Goal: Information Seeking & Learning: Learn about a topic

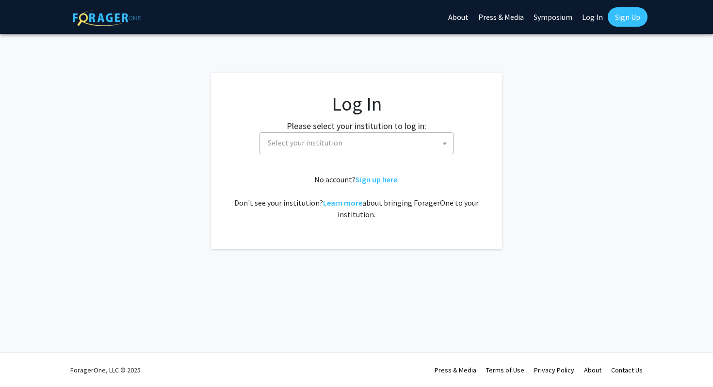
select select
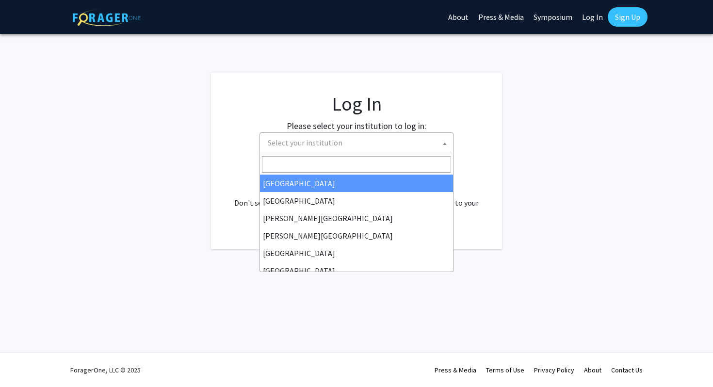
click at [319, 146] on span "Select your institution" at bounding box center [305, 143] width 75 height 10
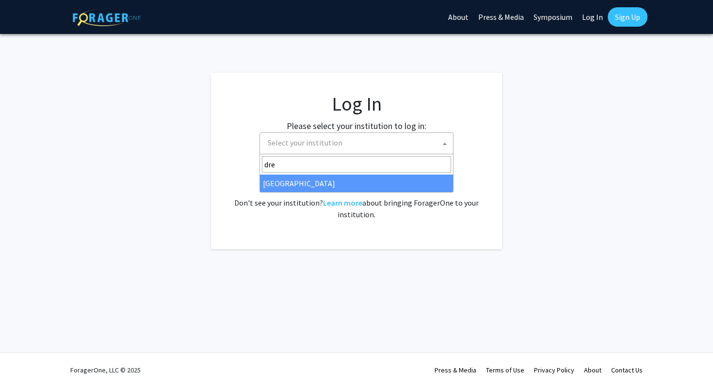
type input "dre"
select select "6"
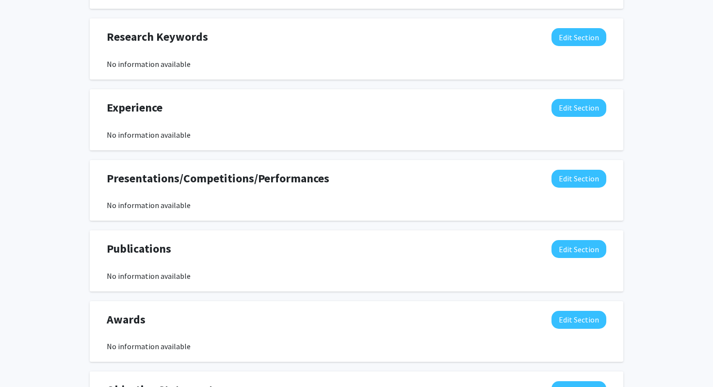
scroll to position [626, 0]
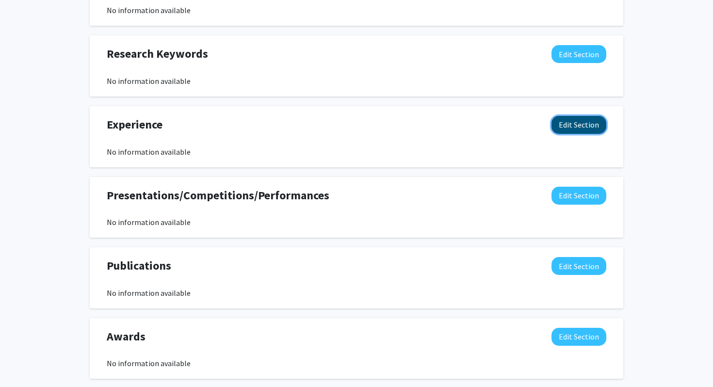
click at [578, 125] on button "Edit Section" at bounding box center [579, 125] width 55 height 18
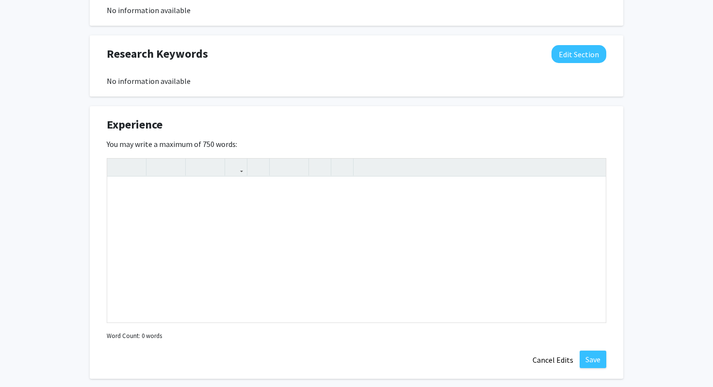
click at [475, 132] on div "Experience Edit Section" at bounding box center [356, 127] width 514 height 22
click at [703, 153] on div "[PERSON_NAME] Edit Section See Public View help Degree Level: Undergraduate Stu…" at bounding box center [356, 51] width 713 height 1284
click at [554, 364] on button "Cancel Edits" at bounding box center [552, 360] width 53 height 18
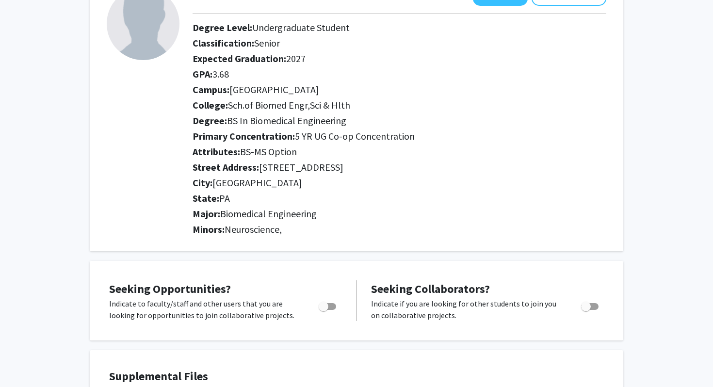
scroll to position [0, 0]
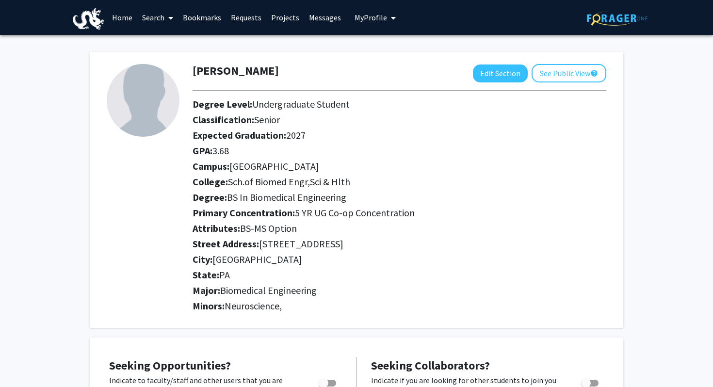
click at [143, 18] on link "Search" at bounding box center [157, 17] width 41 height 34
click at [379, 104] on h2 "Degree Level: Undergraduate Student" at bounding box center [400, 104] width 414 height 12
click at [278, 16] on link "Projects" at bounding box center [285, 17] width 38 height 34
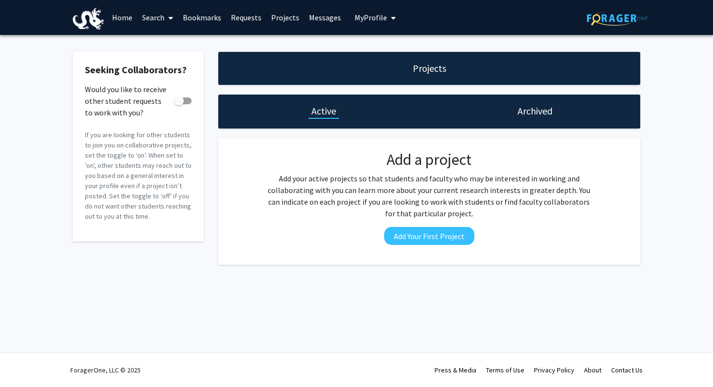
click at [118, 21] on link "Home" at bounding box center [122, 17] width 30 height 34
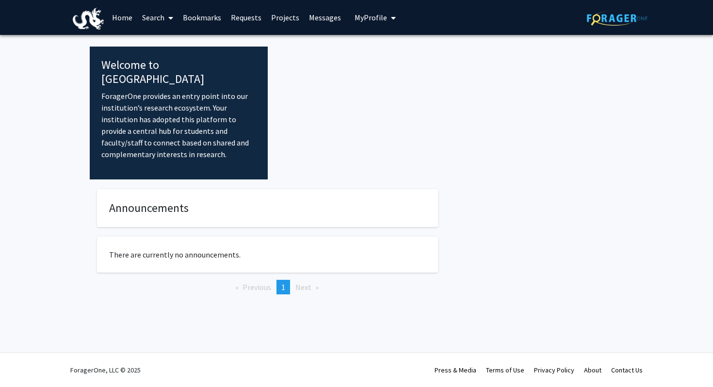
click at [147, 18] on link "Search" at bounding box center [157, 17] width 41 height 34
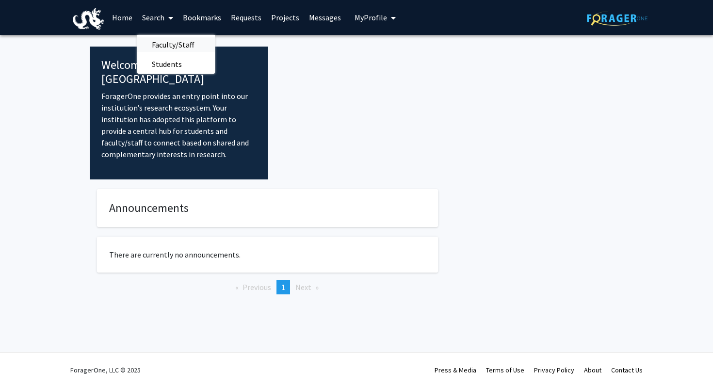
click at [172, 47] on span "Faculty/Staff" at bounding box center [172, 44] width 71 height 19
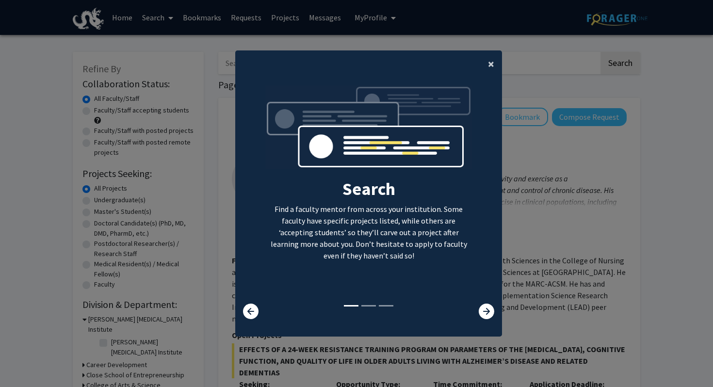
click at [493, 65] on span "×" at bounding box center [491, 63] width 6 height 15
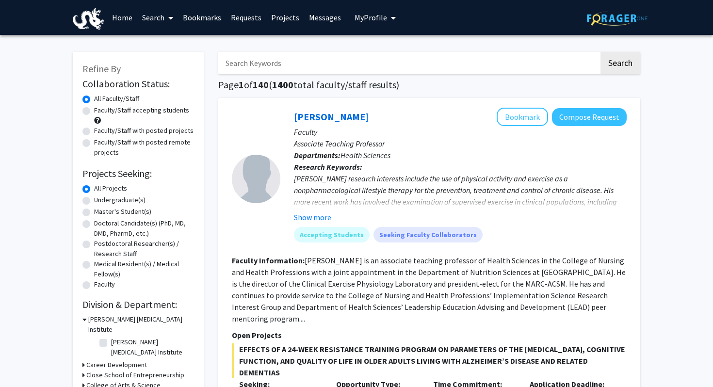
click at [94, 109] on label "Faculty/Staff accepting students" at bounding box center [141, 110] width 95 height 10
click at [94, 109] on input "Faculty/Staff accepting students" at bounding box center [97, 108] width 6 height 6
radio input "true"
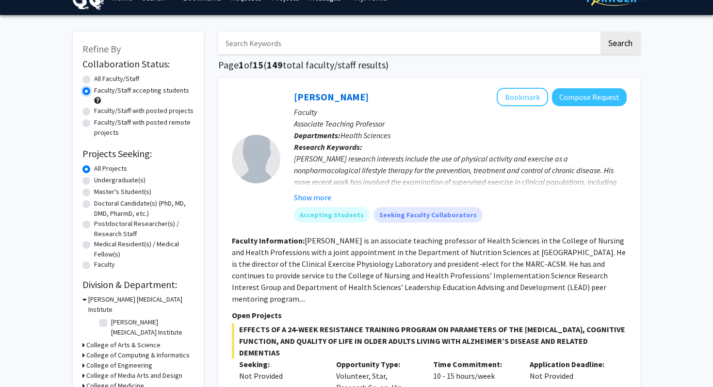
scroll to position [33, 0]
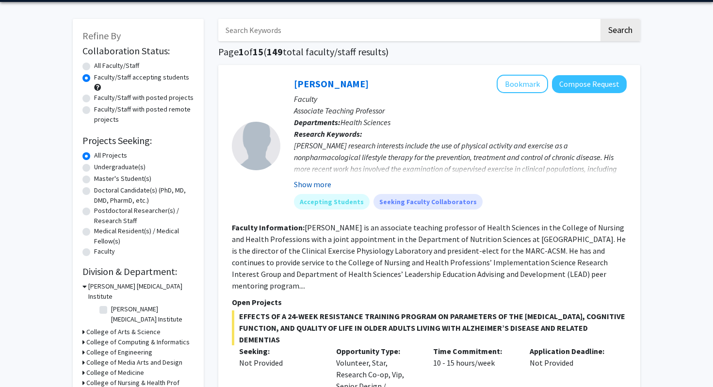
click at [326, 181] on button "Show more" at bounding box center [312, 185] width 37 height 12
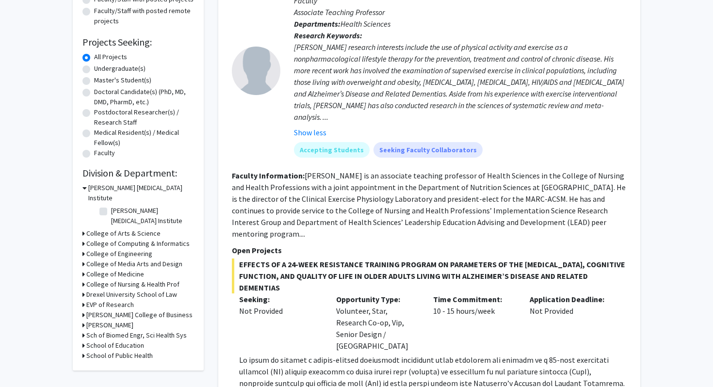
scroll to position [133, 0]
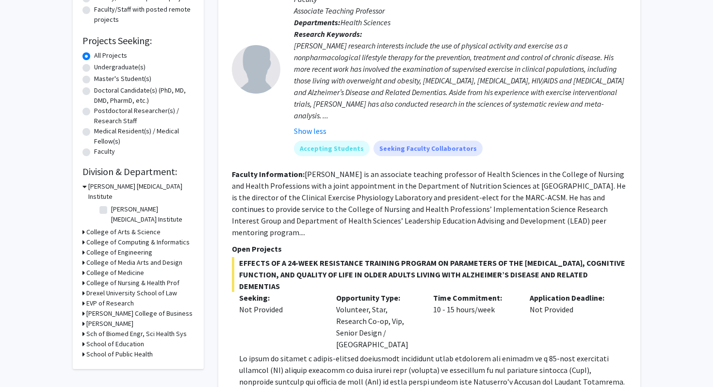
click at [87, 186] on div "[PERSON_NAME] [MEDICAL_DATA] Institute" at bounding box center [138, 191] width 112 height 20
click at [85, 186] on icon at bounding box center [84, 186] width 4 height 10
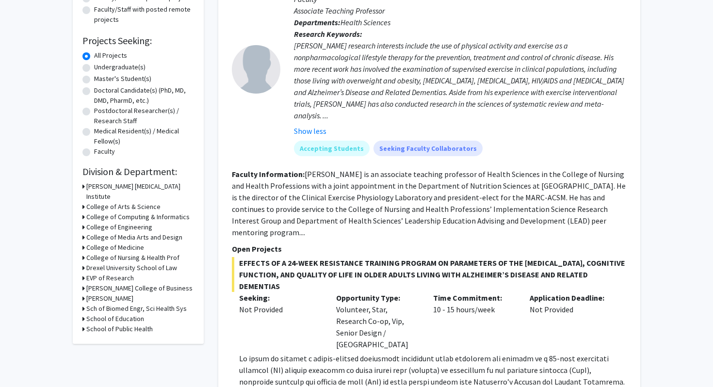
click at [83, 304] on icon at bounding box center [83, 309] width 2 height 10
click at [111, 316] on label "School of Biomedical Engineering" at bounding box center [151, 326] width 81 height 20
click at [111, 316] on input "School of Biomedical Engineering" at bounding box center [114, 319] width 6 height 6
checkbox input "true"
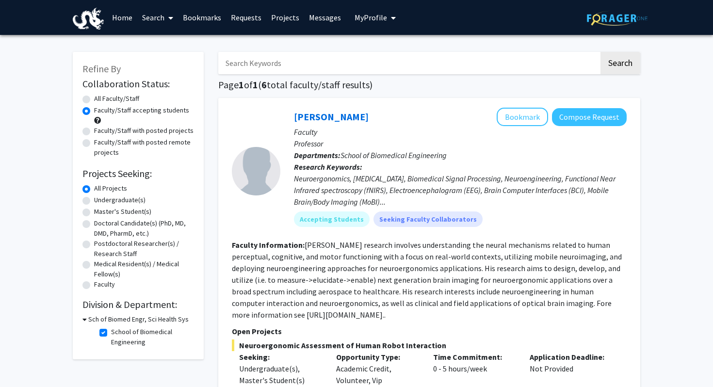
click at [87, 318] on div "Sch of Biomed Engr, Sci Health Sys" at bounding box center [138, 319] width 112 height 10
click at [88, 321] on h3 "Sch of Biomed Engr, Sci Health Sys" at bounding box center [138, 319] width 100 height 10
click at [83, 318] on icon at bounding box center [83, 319] width 2 height 10
click at [111, 332] on label "School of Biomedical Engineering" at bounding box center [151, 337] width 81 height 20
click at [111, 332] on input "School of Biomedical Engineering" at bounding box center [114, 330] width 6 height 6
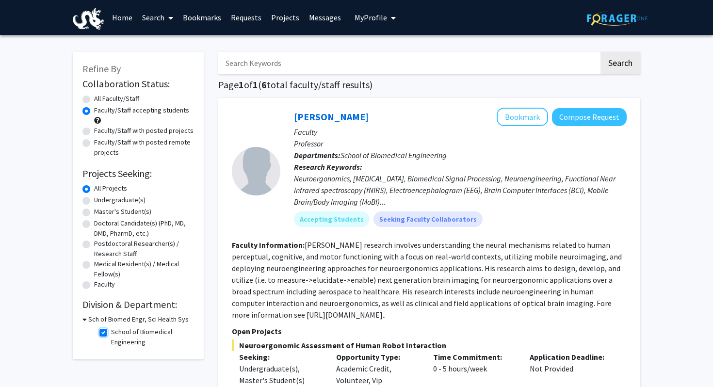
checkbox input "false"
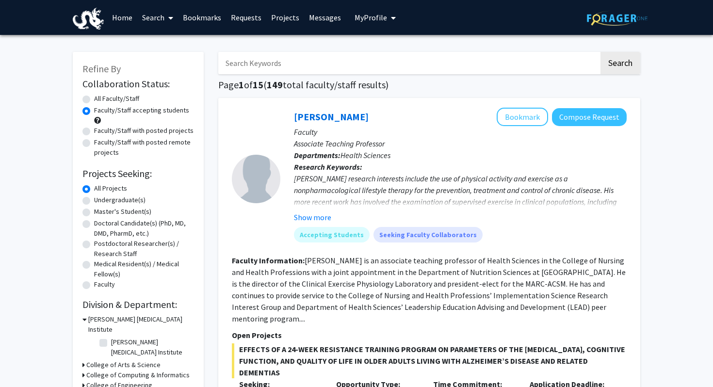
click at [85, 319] on icon at bounding box center [84, 319] width 4 height 10
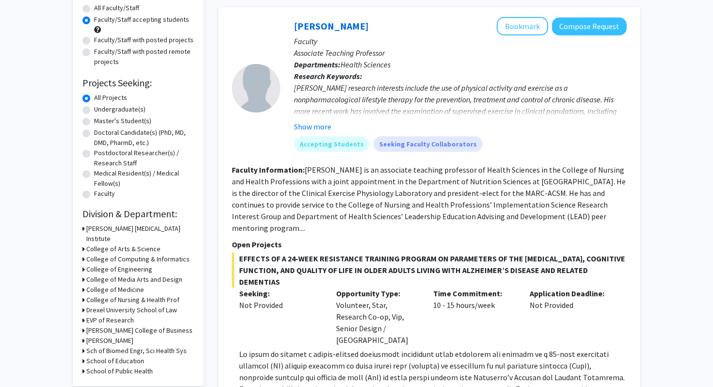
scroll to position [115, 0]
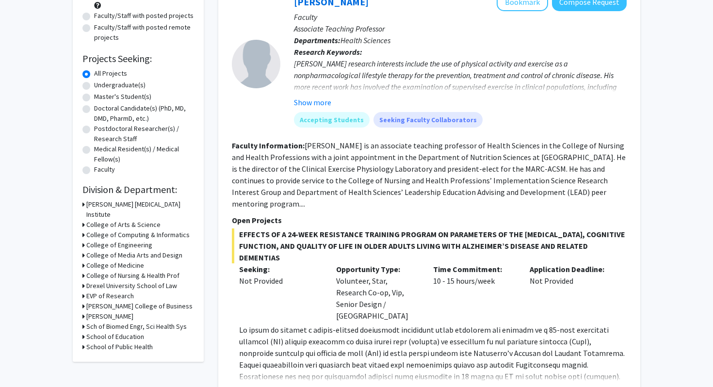
click at [83, 220] on icon at bounding box center [83, 225] width 2 height 10
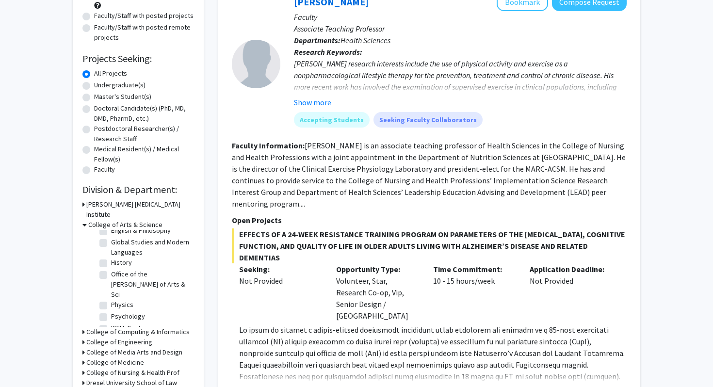
scroll to position [0, 0]
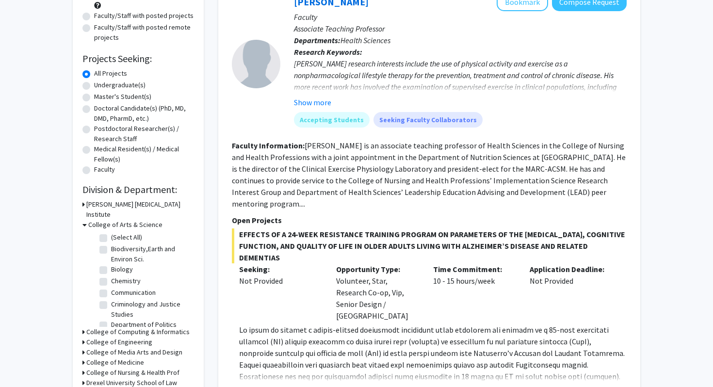
click at [111, 264] on label "Biology" at bounding box center [122, 269] width 22 height 10
click at [111, 264] on input "Biology" at bounding box center [114, 267] width 6 height 6
checkbox input "true"
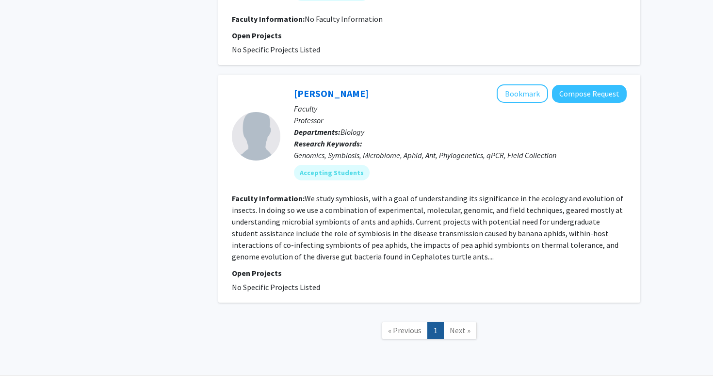
scroll to position [491, 0]
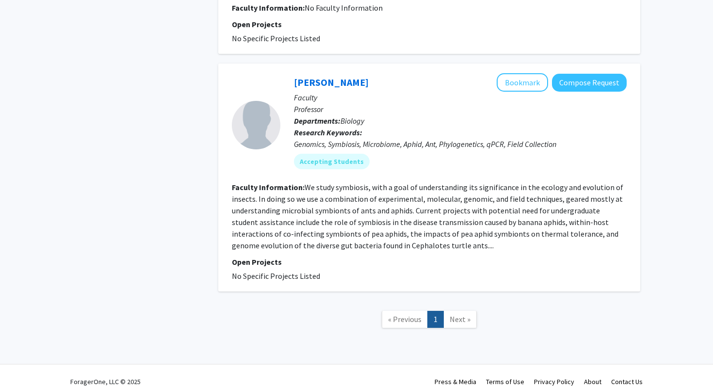
click at [457, 311] on link "Next »" at bounding box center [459, 319] width 33 height 17
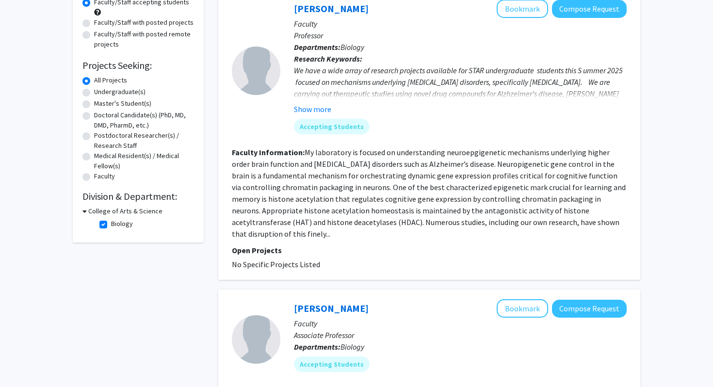
scroll to position [0, 0]
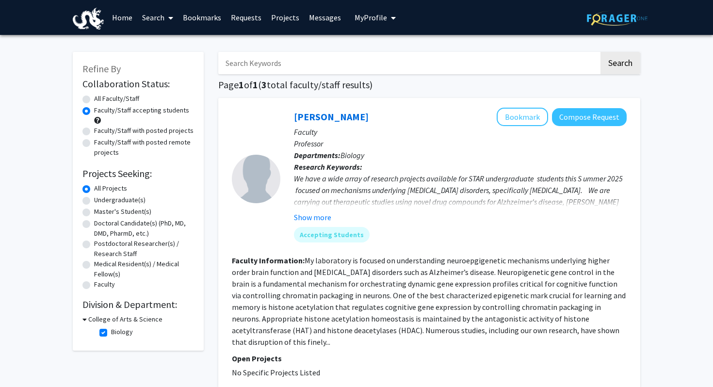
click at [111, 329] on label "Biology" at bounding box center [122, 332] width 22 height 10
click at [111, 329] on input "Biology" at bounding box center [114, 330] width 6 height 6
checkbox input "false"
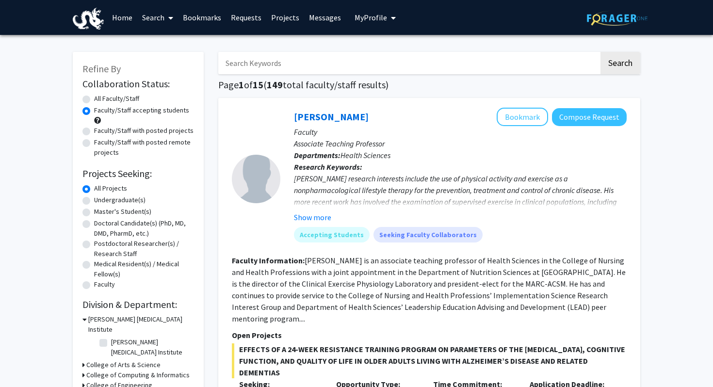
click at [94, 131] on label "Faculty/Staff with posted projects" at bounding box center [143, 131] width 99 height 10
click at [94, 131] on input "Faculty/Staff with posted projects" at bounding box center [97, 129] width 6 height 6
radio input "true"
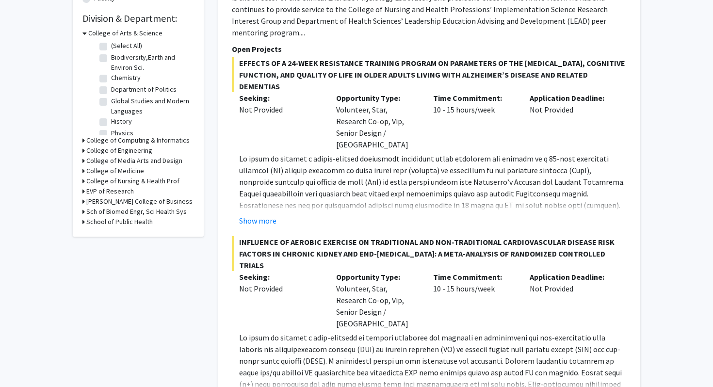
scroll to position [280, 0]
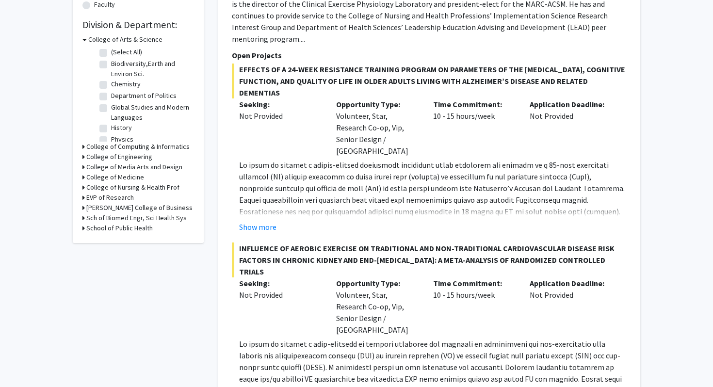
click at [84, 217] on icon at bounding box center [83, 218] width 2 height 10
click at [111, 229] on label "School of Biomedical Engineering" at bounding box center [151, 236] width 81 height 20
click at [111, 229] on input "School of Biomedical Engineering" at bounding box center [114, 229] width 6 height 6
checkbox input "true"
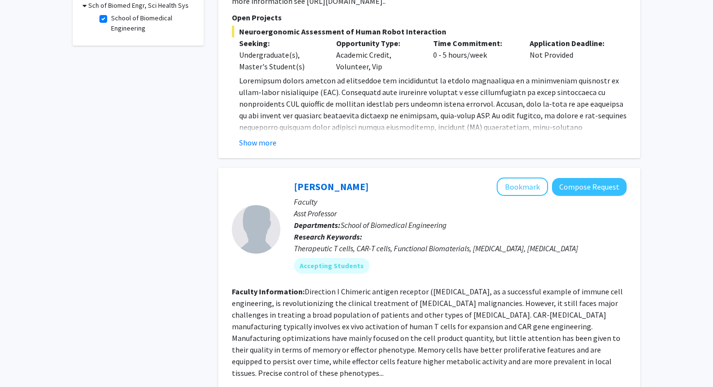
scroll to position [304, 0]
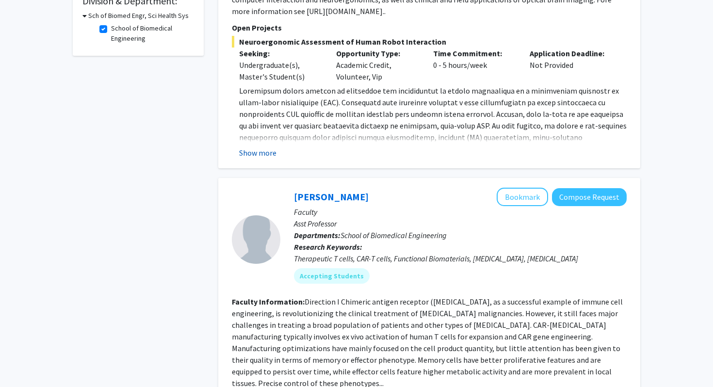
click at [263, 155] on button "Show more" at bounding box center [257, 153] width 37 height 12
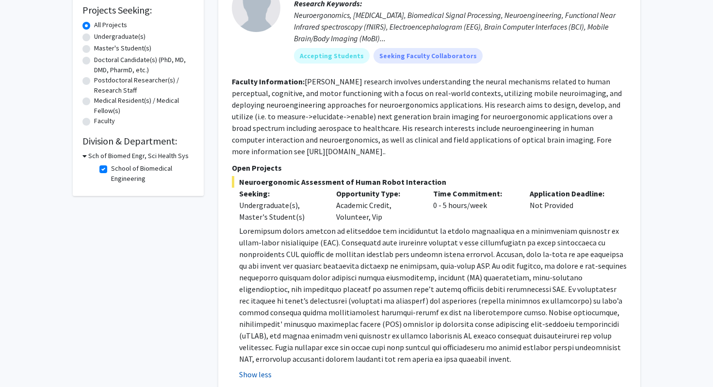
scroll to position [165, 0]
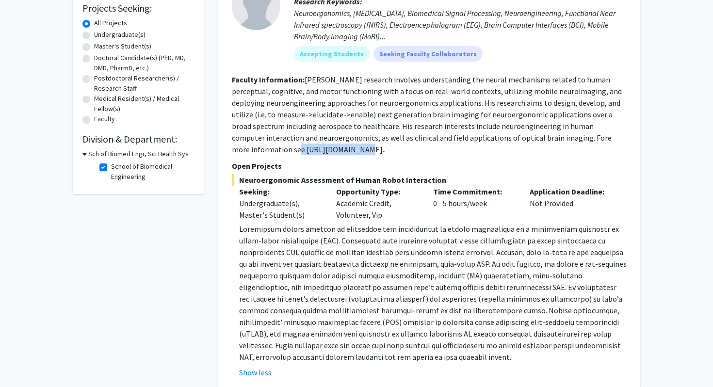
drag, startPoint x: 233, startPoint y: 149, endPoint x: 294, endPoint y: 148, distance: 60.6
click at [294, 148] on fg-read-more "[PERSON_NAME] research involves understanding the neural mechanisms related to …" at bounding box center [427, 115] width 390 height 80
copy fg-read-more "[URL][DOMAIN_NAME]"
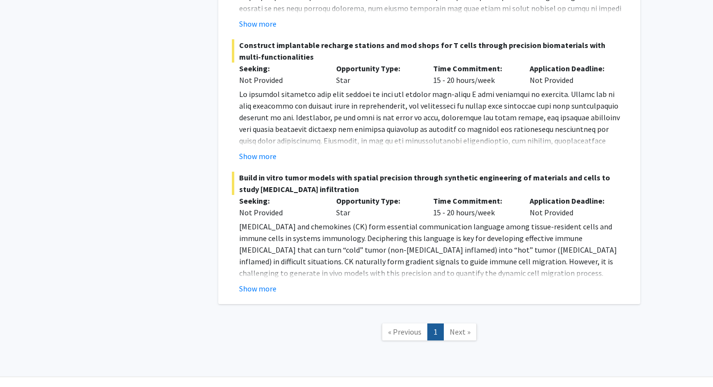
scroll to position [899, 0]
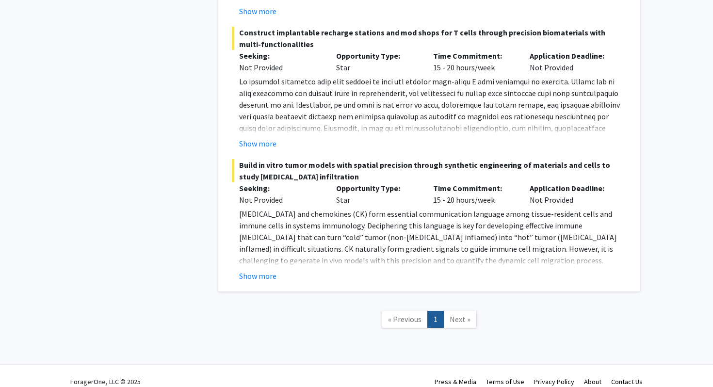
click at [457, 314] on span "Next »" at bounding box center [460, 319] width 21 height 10
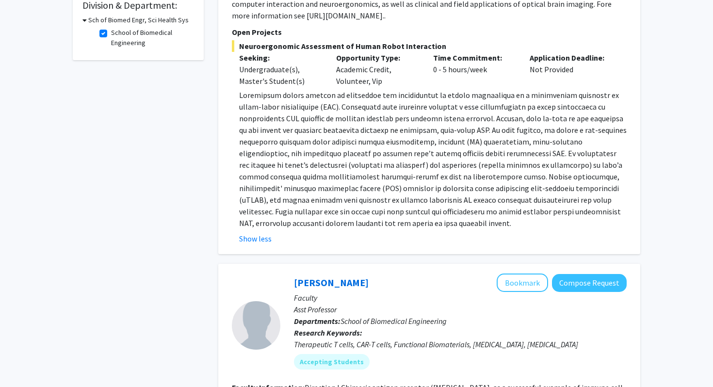
scroll to position [0, 0]
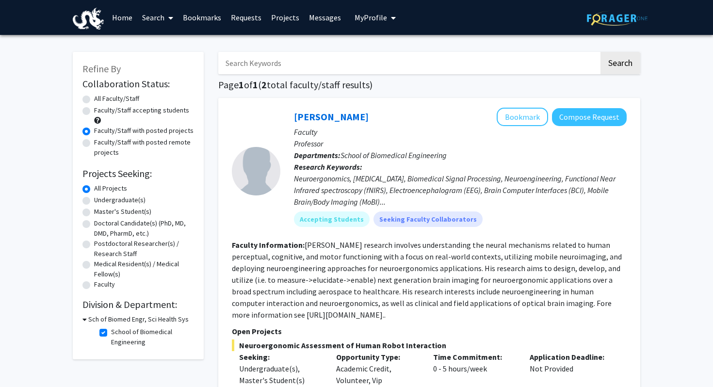
click at [111, 331] on label "School of Biomedical Engineering" at bounding box center [151, 337] width 81 height 20
click at [111, 331] on input "School of Biomedical Engineering" at bounding box center [114, 330] width 6 height 6
checkbox input "false"
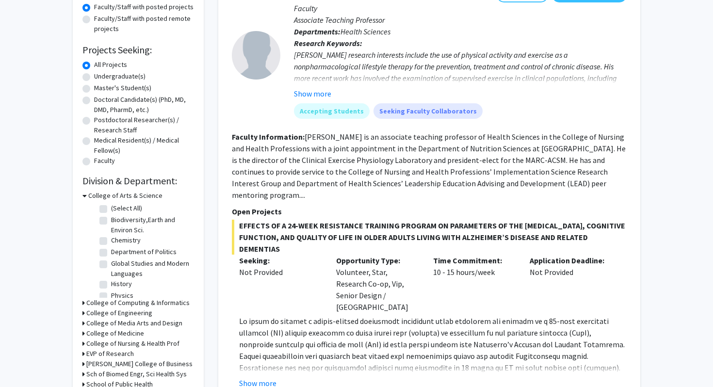
scroll to position [30, 0]
click at [86, 196] on icon at bounding box center [84, 196] width 4 height 10
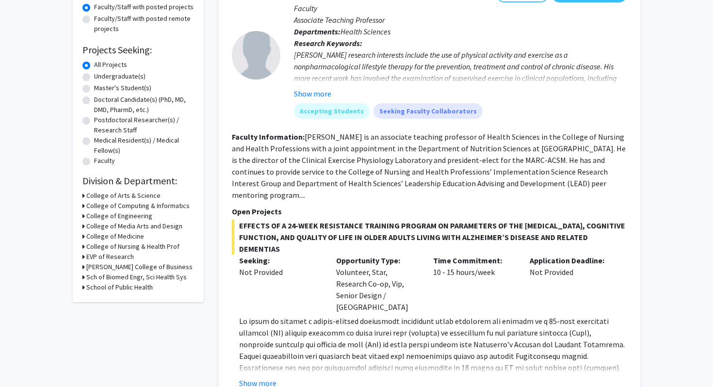
click at [83, 257] on icon at bounding box center [83, 257] width 2 height 10
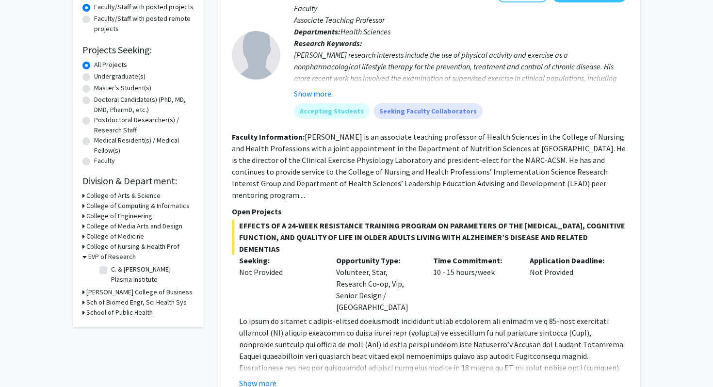
click at [111, 269] on label "C. & [PERSON_NAME] Plasma Institute" at bounding box center [151, 274] width 81 height 20
click at [111, 269] on input "C. & [PERSON_NAME] Plasma Institute" at bounding box center [114, 267] width 6 height 6
checkbox input "true"
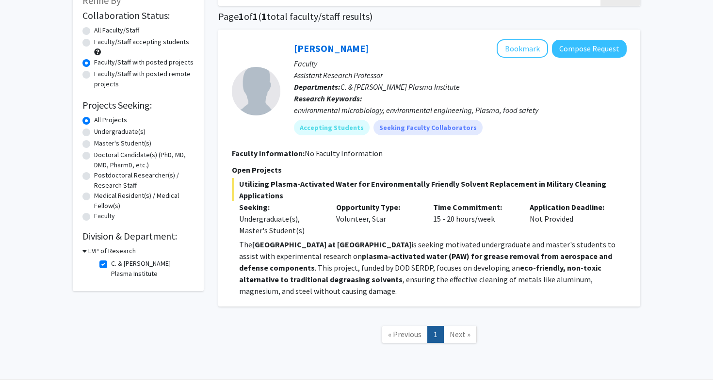
scroll to position [71, 0]
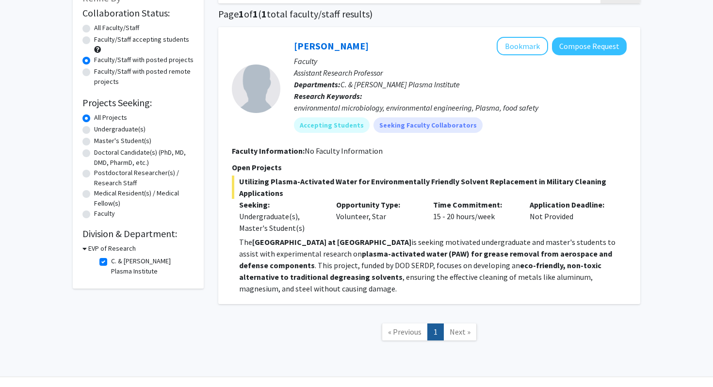
click at [452, 327] on span "Next »" at bounding box center [460, 332] width 21 height 10
click at [111, 262] on label "C. & [PERSON_NAME] Plasma Institute" at bounding box center [151, 266] width 81 height 20
click at [111, 262] on input "C. & [PERSON_NAME] Plasma Institute" at bounding box center [114, 259] width 6 height 6
checkbox input "false"
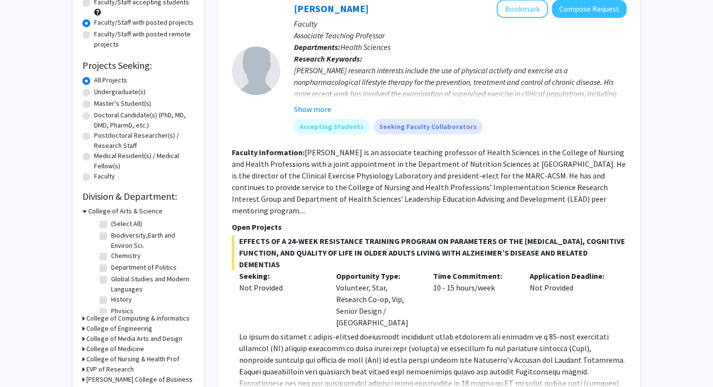
scroll to position [30, 0]
click at [111, 303] on label "WELL Center" at bounding box center [129, 304] width 36 height 10
click at [111, 303] on input "WELL Center" at bounding box center [114, 302] width 6 height 6
checkbox input "true"
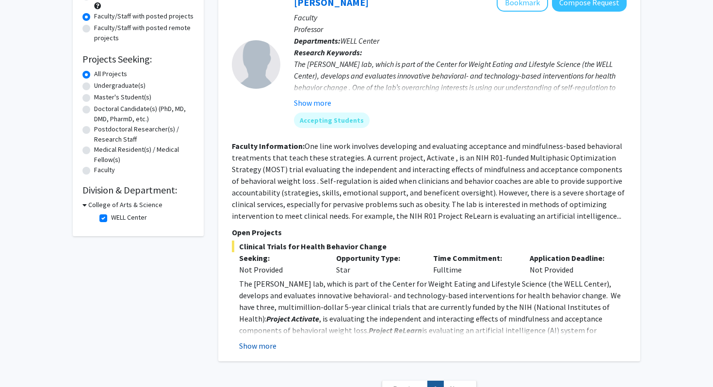
scroll to position [112, 0]
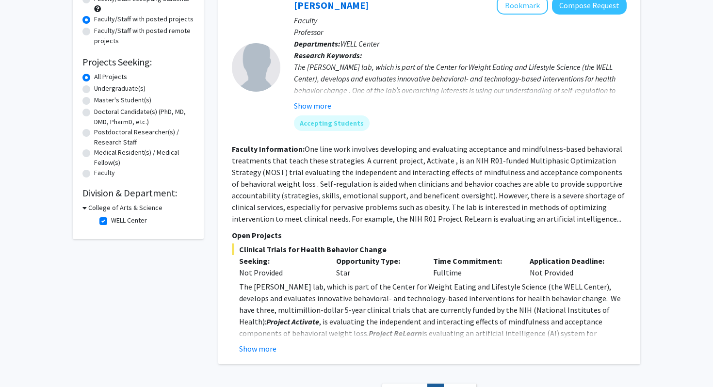
click at [111, 221] on label "WELL Center" at bounding box center [129, 220] width 36 height 10
click at [111, 221] on input "WELL Center" at bounding box center [114, 218] width 6 height 6
checkbox input "false"
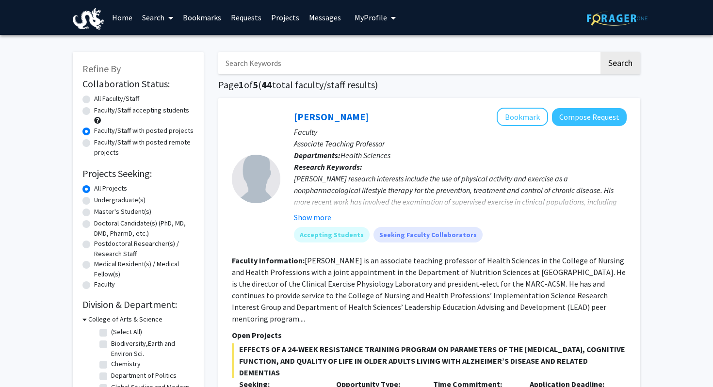
click at [87, 317] on div "College of Arts & Science" at bounding box center [138, 319] width 112 height 10
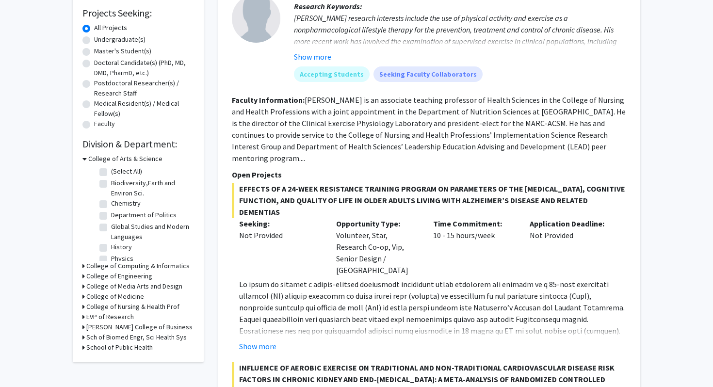
scroll to position [163, 0]
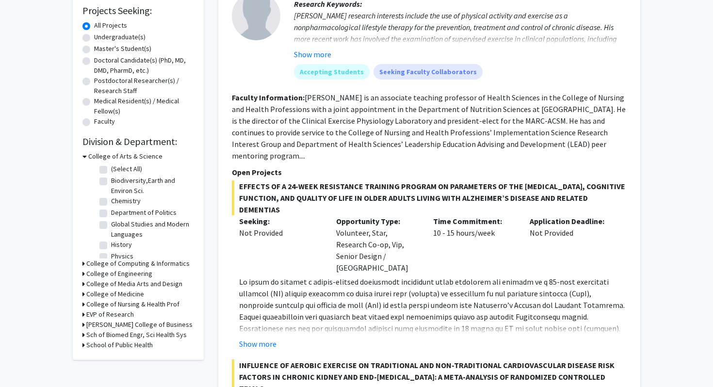
click at [81, 273] on div "Refine By Collaboration Status: Collaboration Status All Faculty/Staff Collabor…" at bounding box center [138, 124] width 131 height 471
click at [82, 273] on div "Refine By Collaboration Status: Collaboration Status All Faculty/Staff Collabor…" at bounding box center [138, 124] width 131 height 471
click at [83, 273] on icon at bounding box center [83, 274] width 2 height 10
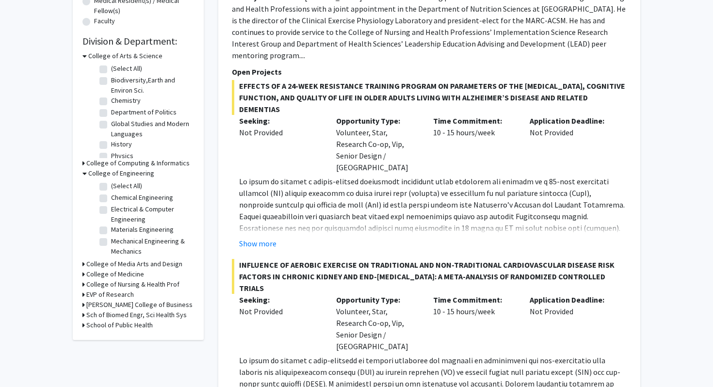
scroll to position [267, 0]
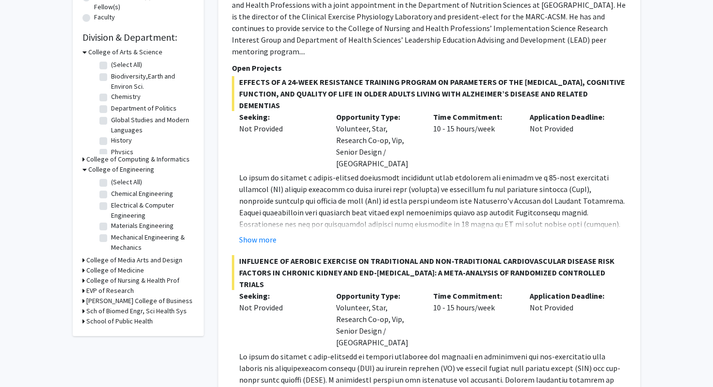
click at [83, 271] on icon at bounding box center [83, 270] width 2 height 10
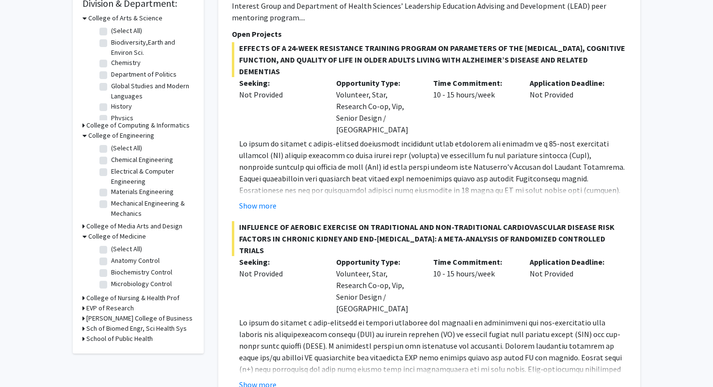
scroll to position [308, 0]
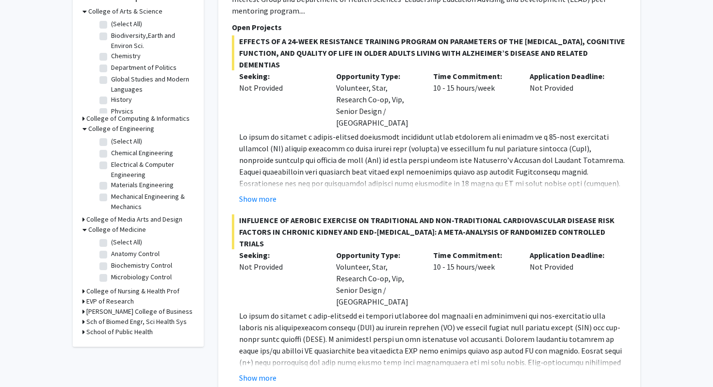
click at [111, 276] on label "Microbiology Control" at bounding box center [141, 277] width 61 height 10
click at [111, 276] on input "Microbiology Control" at bounding box center [114, 275] width 6 height 6
checkbox input "true"
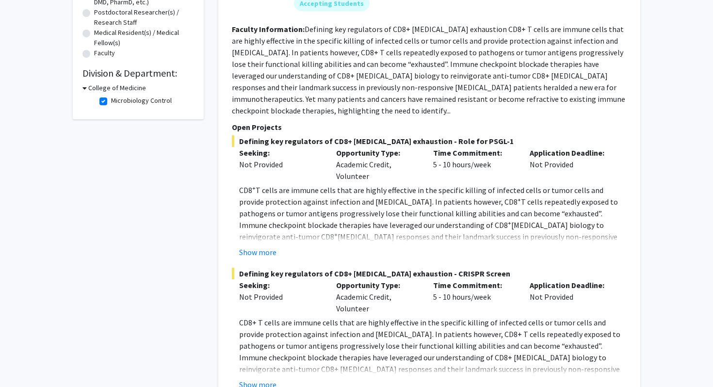
scroll to position [234, 0]
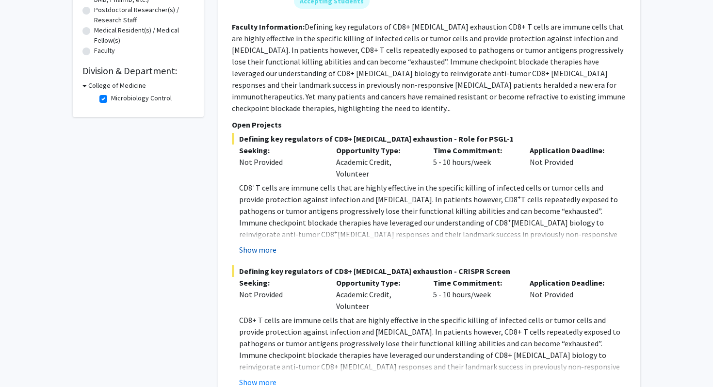
click at [260, 244] on button "Show more" at bounding box center [257, 250] width 37 height 12
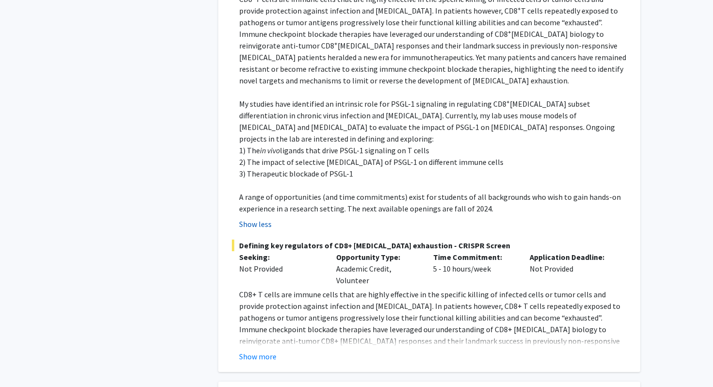
scroll to position [424, 0]
click at [263, 350] on button "Show more" at bounding box center [257, 356] width 37 height 12
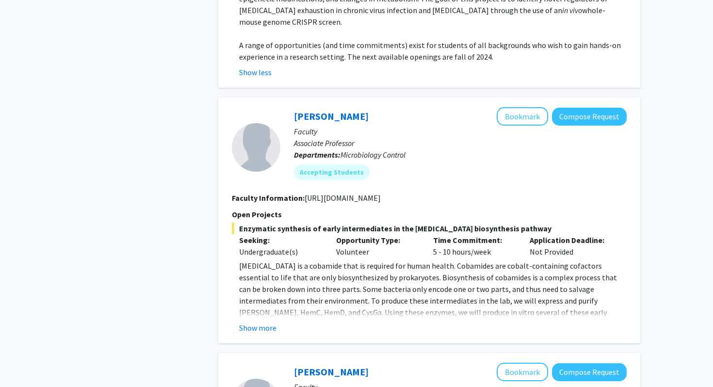
scroll to position [843, 0]
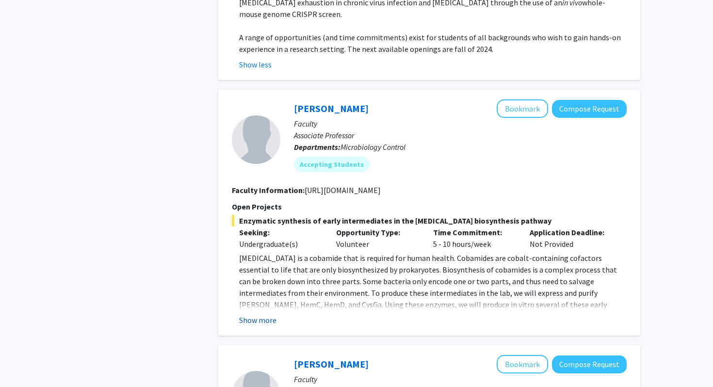
click at [254, 314] on button "Show more" at bounding box center [257, 320] width 37 height 12
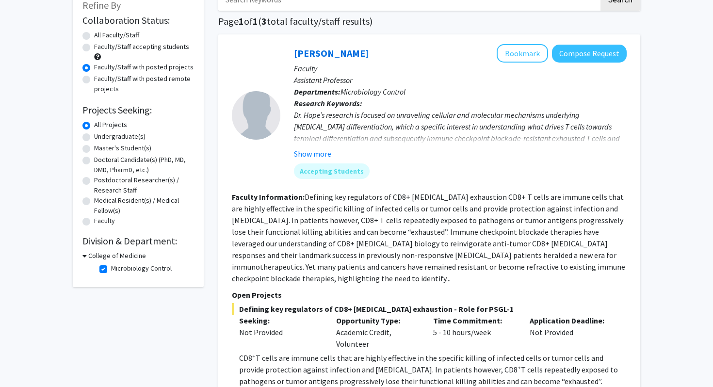
scroll to position [62, 0]
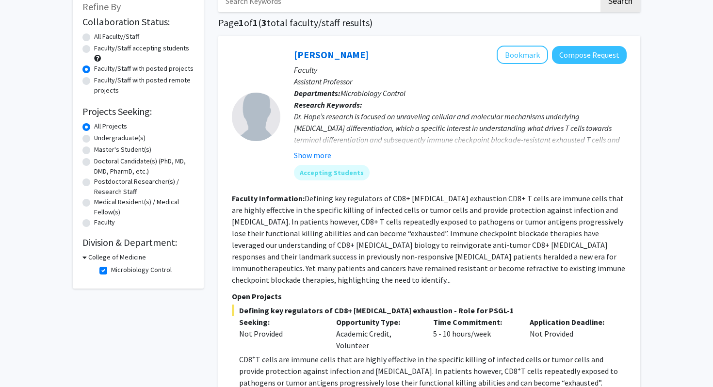
click at [111, 267] on label "Microbiology Control" at bounding box center [141, 270] width 61 height 10
click at [111, 267] on input "Microbiology Control" at bounding box center [114, 268] width 6 height 6
checkbox input "false"
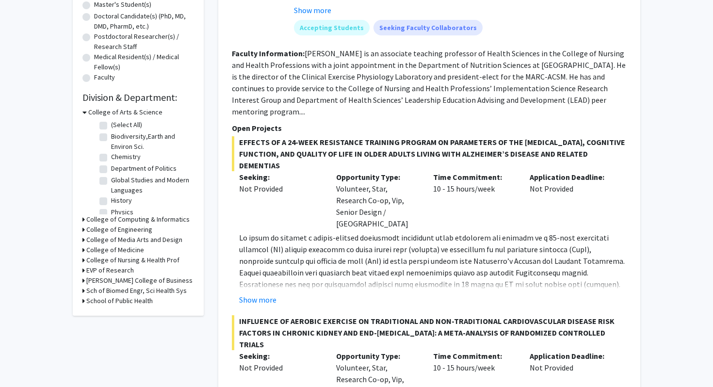
scroll to position [211, 0]
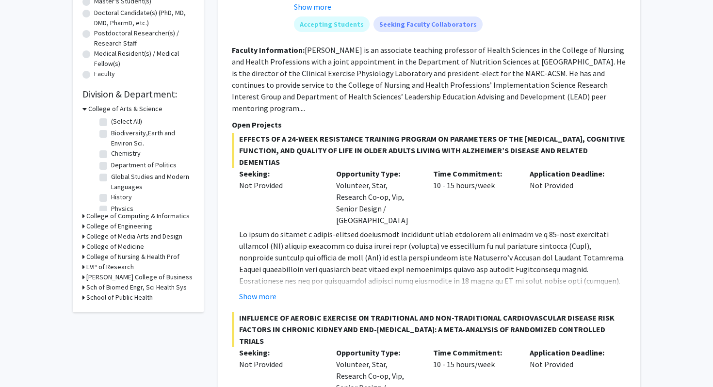
click at [82, 246] on icon at bounding box center [83, 247] width 2 height 10
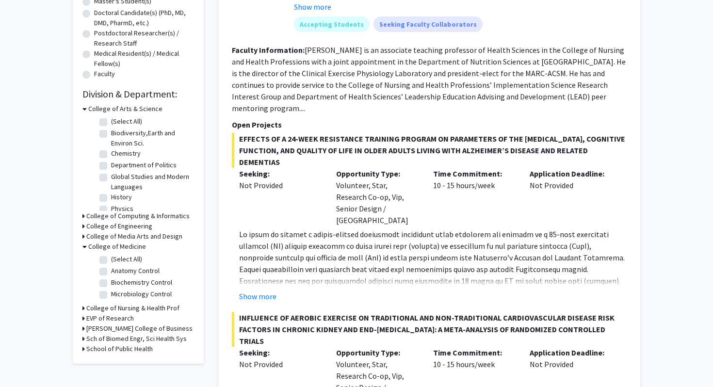
click at [111, 281] on label "Biochemistry Control" at bounding box center [141, 283] width 61 height 10
click at [111, 281] on input "Biochemistry Control" at bounding box center [114, 281] width 6 height 6
checkbox input "true"
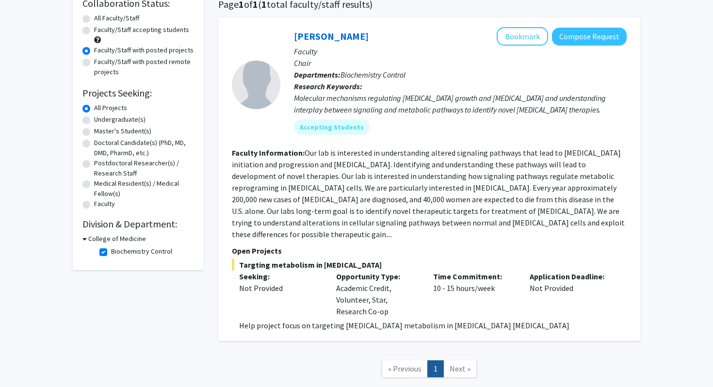
scroll to position [89, 0]
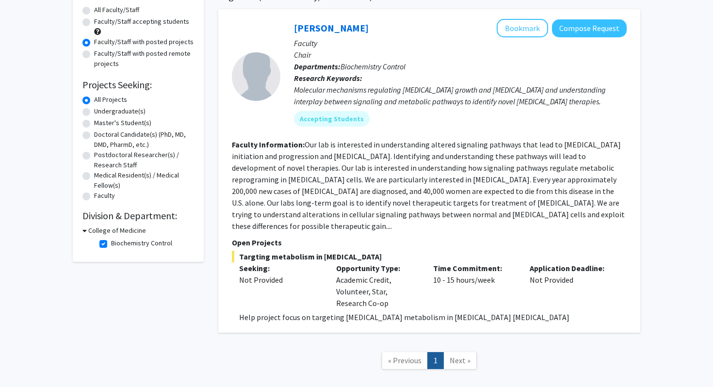
click at [111, 245] on label "Biochemistry Control" at bounding box center [141, 243] width 61 height 10
click at [111, 245] on input "Biochemistry Control" at bounding box center [114, 241] width 6 height 6
checkbox input "false"
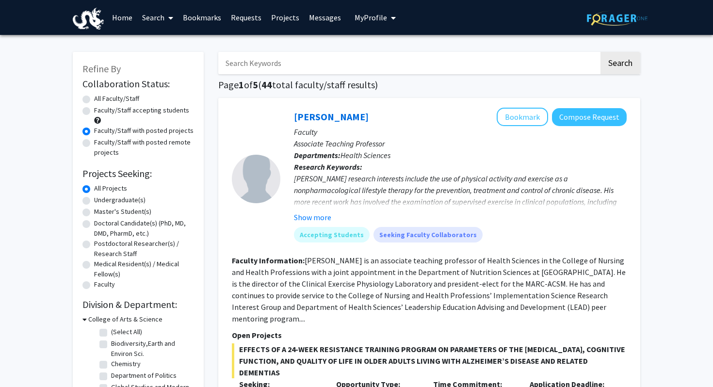
click at [86, 318] on div "College of Arts & Science" at bounding box center [138, 319] width 112 height 10
click at [83, 321] on icon at bounding box center [84, 319] width 4 height 10
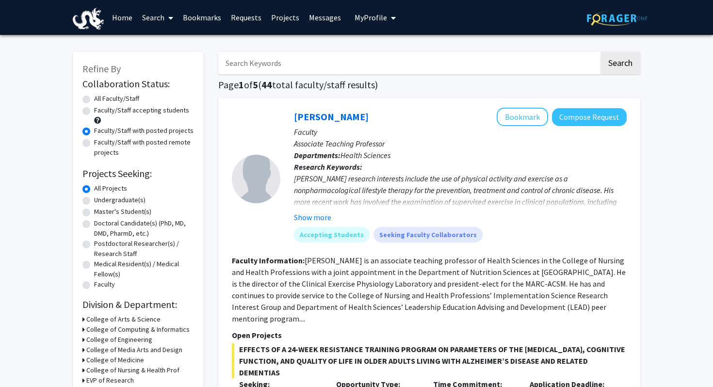
click at [83, 321] on icon at bounding box center [83, 319] width 2 height 10
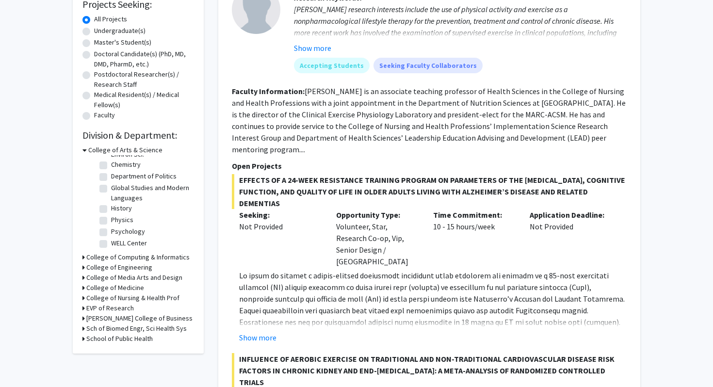
scroll to position [172, 0]
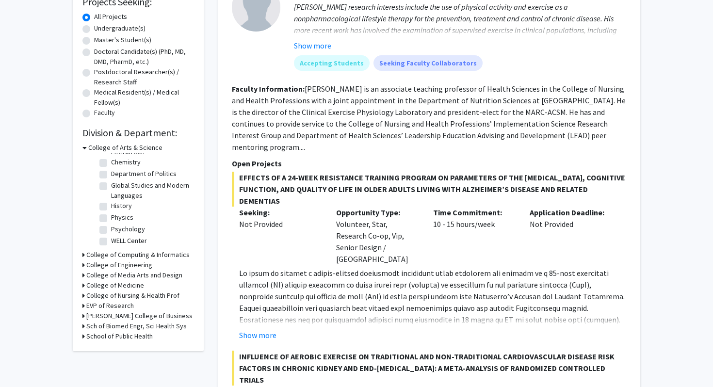
click at [82, 284] on icon at bounding box center [83, 285] width 2 height 10
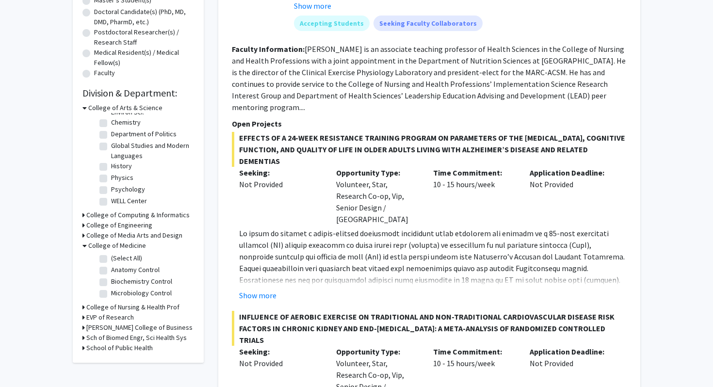
scroll to position [214, 0]
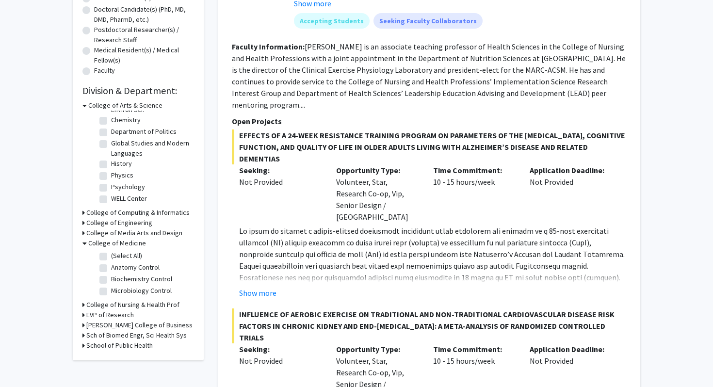
click at [111, 292] on label "Microbiology Control" at bounding box center [141, 291] width 61 height 10
click at [111, 292] on input "Microbiology Control" at bounding box center [114, 289] width 6 height 6
checkbox input "true"
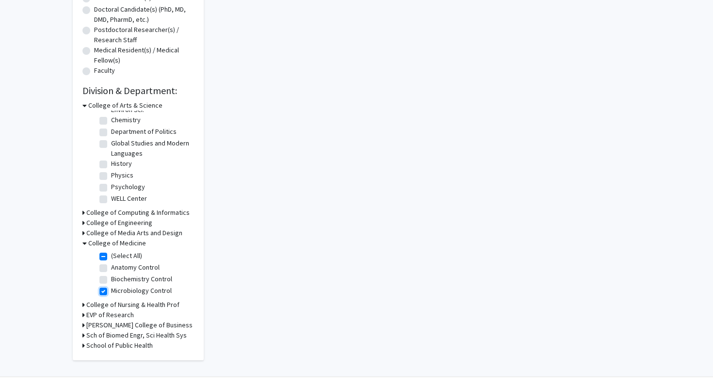
checkbox input "true"
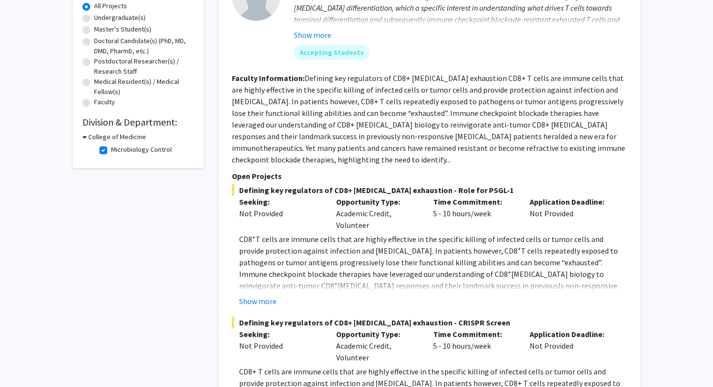
scroll to position [106, 0]
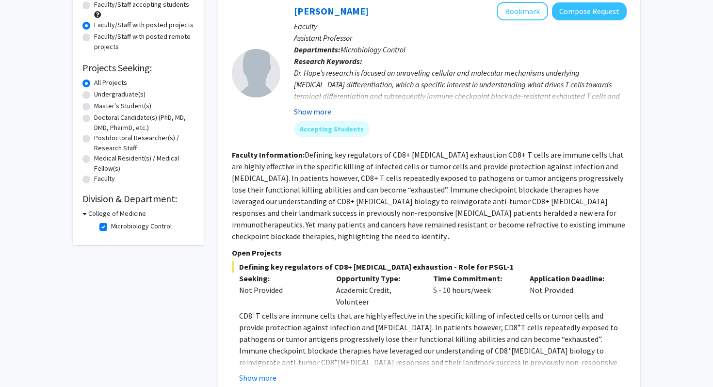
click at [305, 110] on button "Show more" at bounding box center [312, 112] width 37 height 12
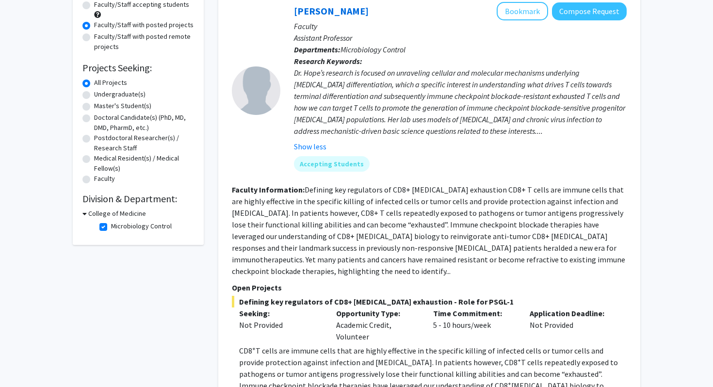
scroll to position [76, 0]
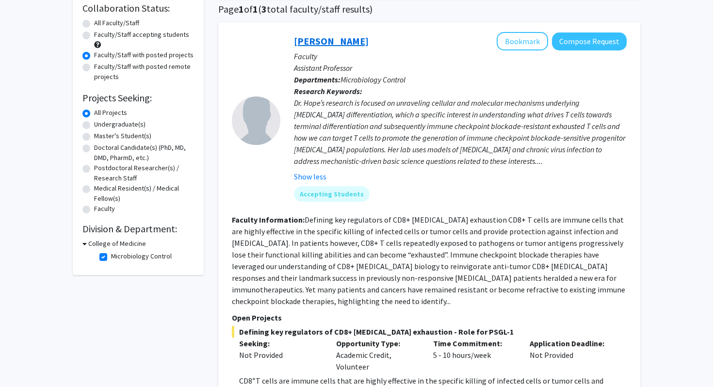
click at [312, 43] on link "[PERSON_NAME]" at bounding box center [331, 41] width 75 height 12
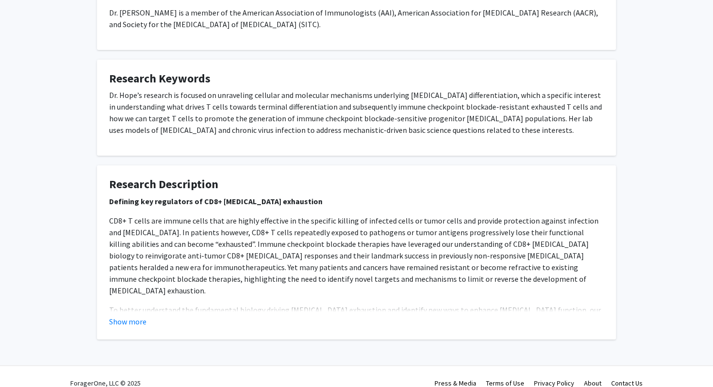
scroll to position [562, 0]
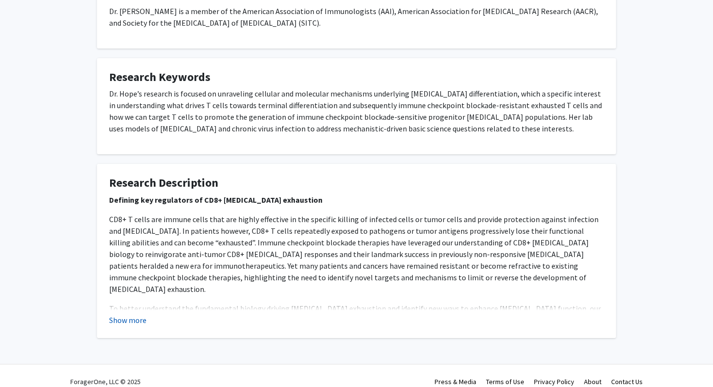
click at [143, 314] on button "Show more" at bounding box center [127, 320] width 37 height 12
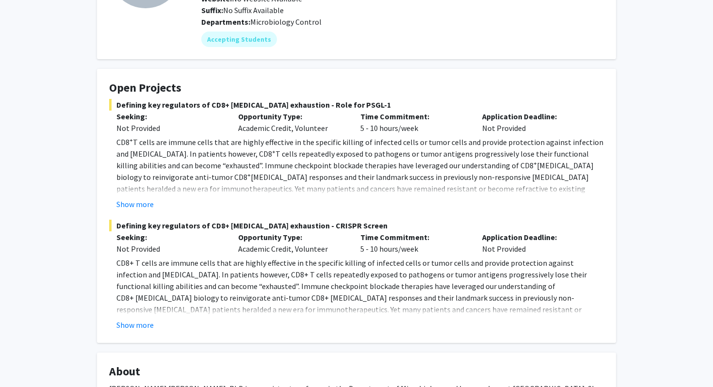
scroll to position [120, 0]
click at [137, 324] on button "Show more" at bounding box center [134, 324] width 37 height 12
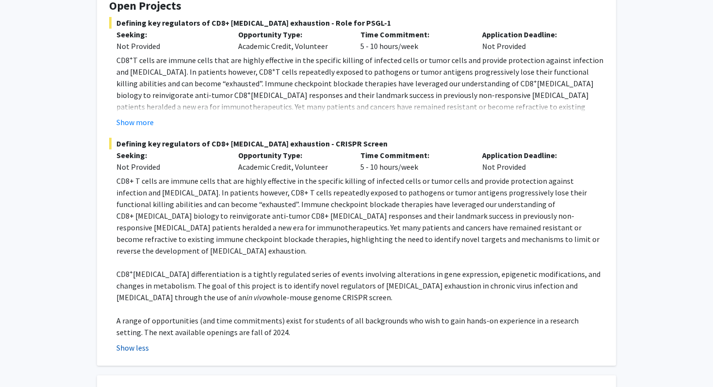
scroll to position [215, 0]
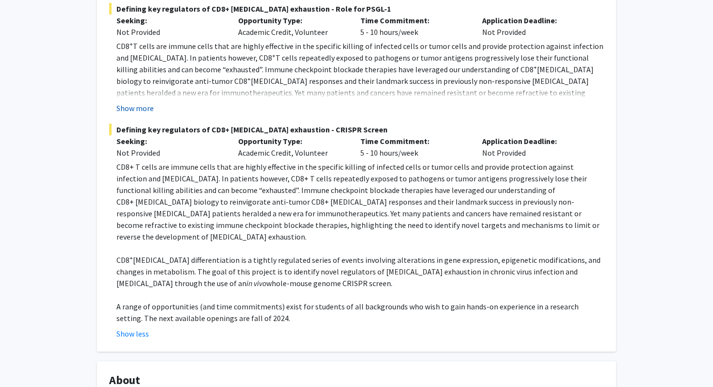
click at [143, 112] on button "Show more" at bounding box center [134, 108] width 37 height 12
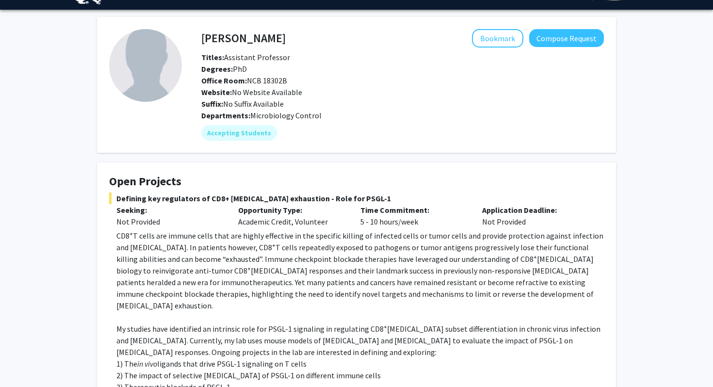
scroll to position [0, 0]
